Goal: Find specific page/section: Find specific page/section

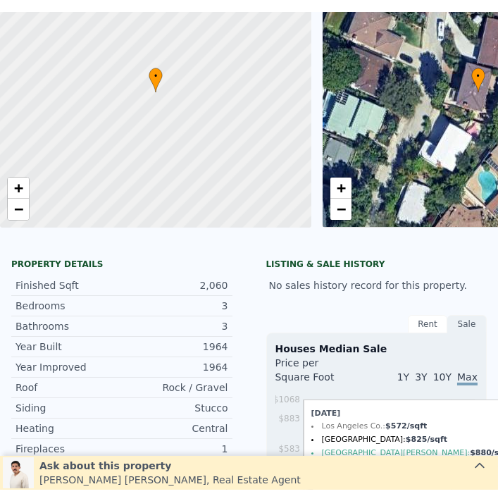
scroll to position [5, 0]
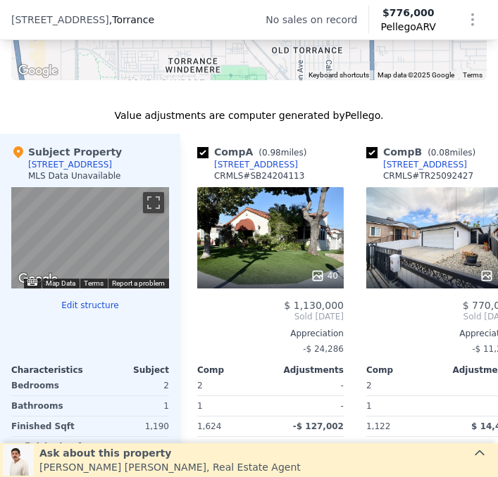
scroll to position [1389, 0]
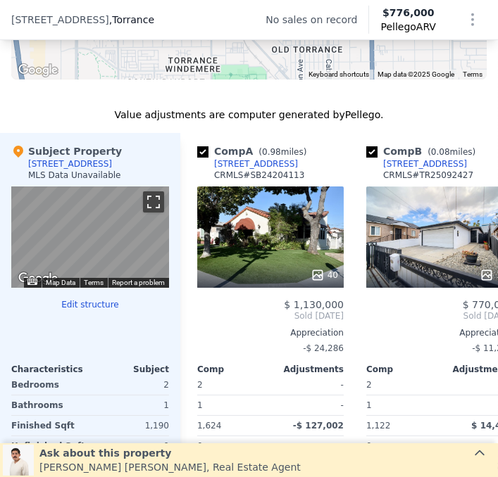
click at [149, 203] on button "Toggle fullscreen view" at bounding box center [153, 202] width 21 height 21
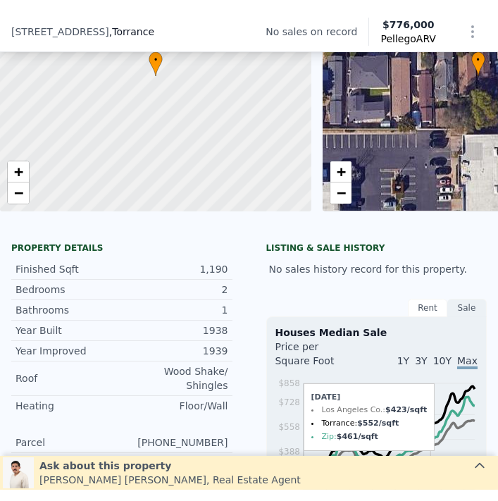
scroll to position [5, 0]
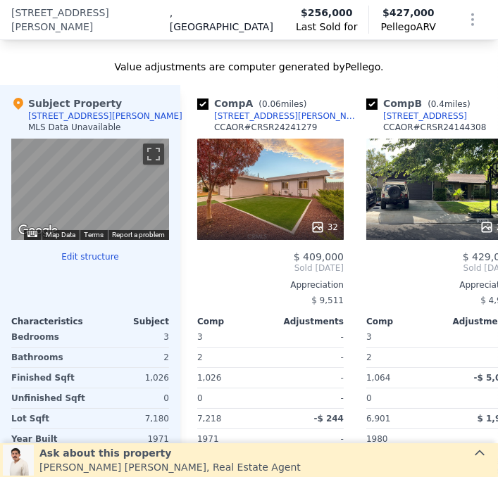
scroll to position [1614, 0]
